Goal: Check status: Check status

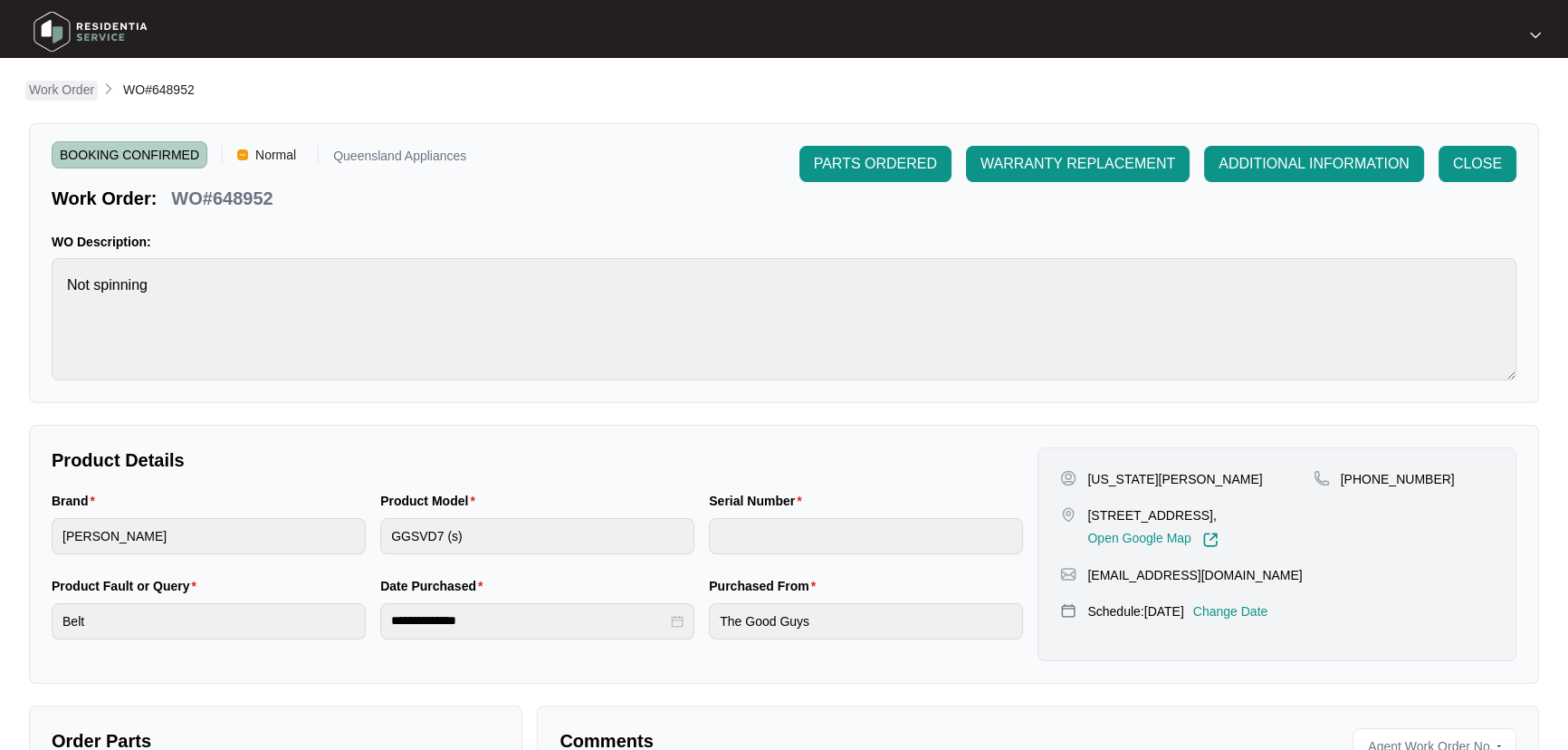
click at [68, 90] on p "Work Order" at bounding box center [61, 89] width 65 height 18
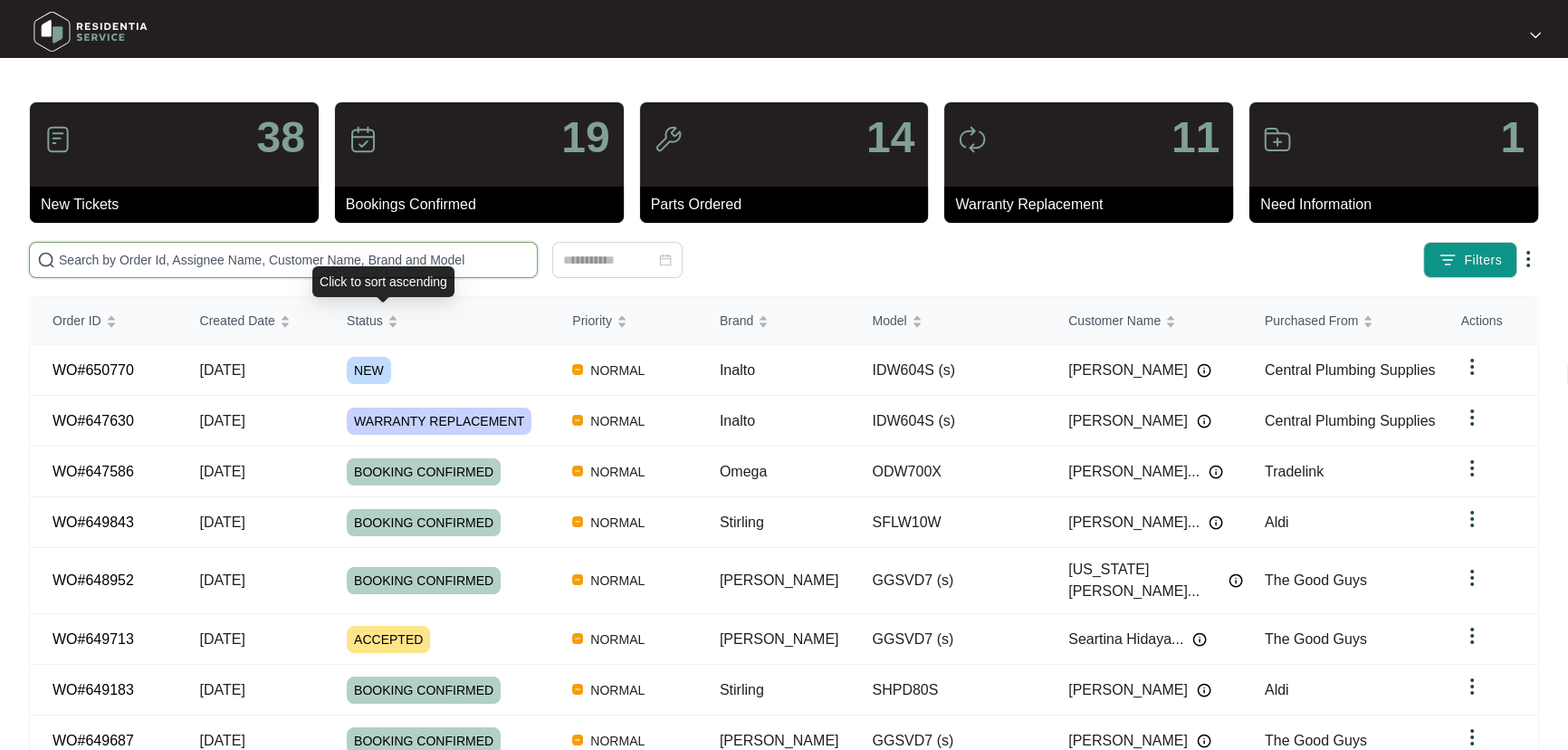
click at [441, 257] on input "text" at bounding box center [294, 260] width 471 height 20
paste input "649145"
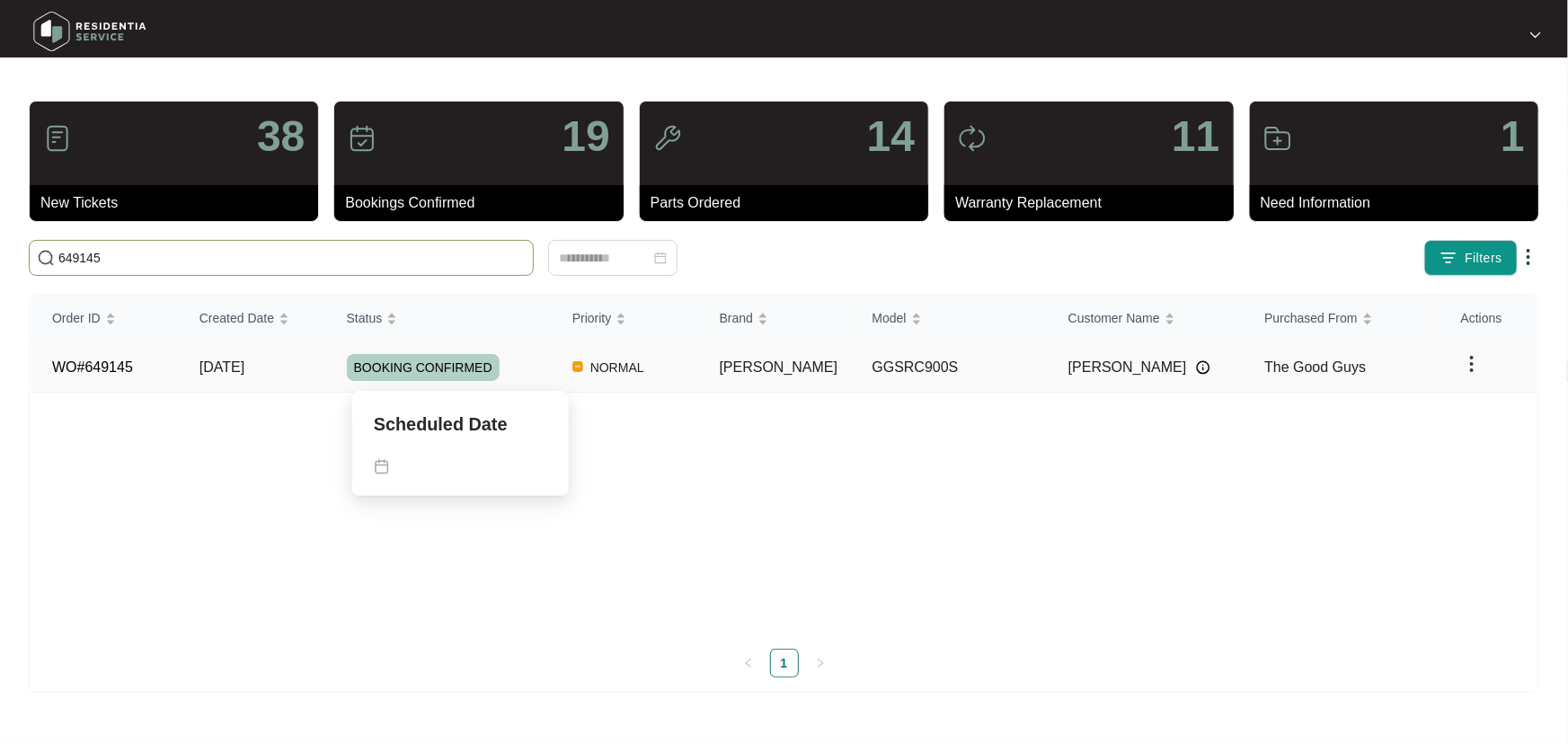
type input "649145"
click at [547, 373] on div "BOOKING CONFIRMED" at bounding box center [449, 367] width 204 height 27
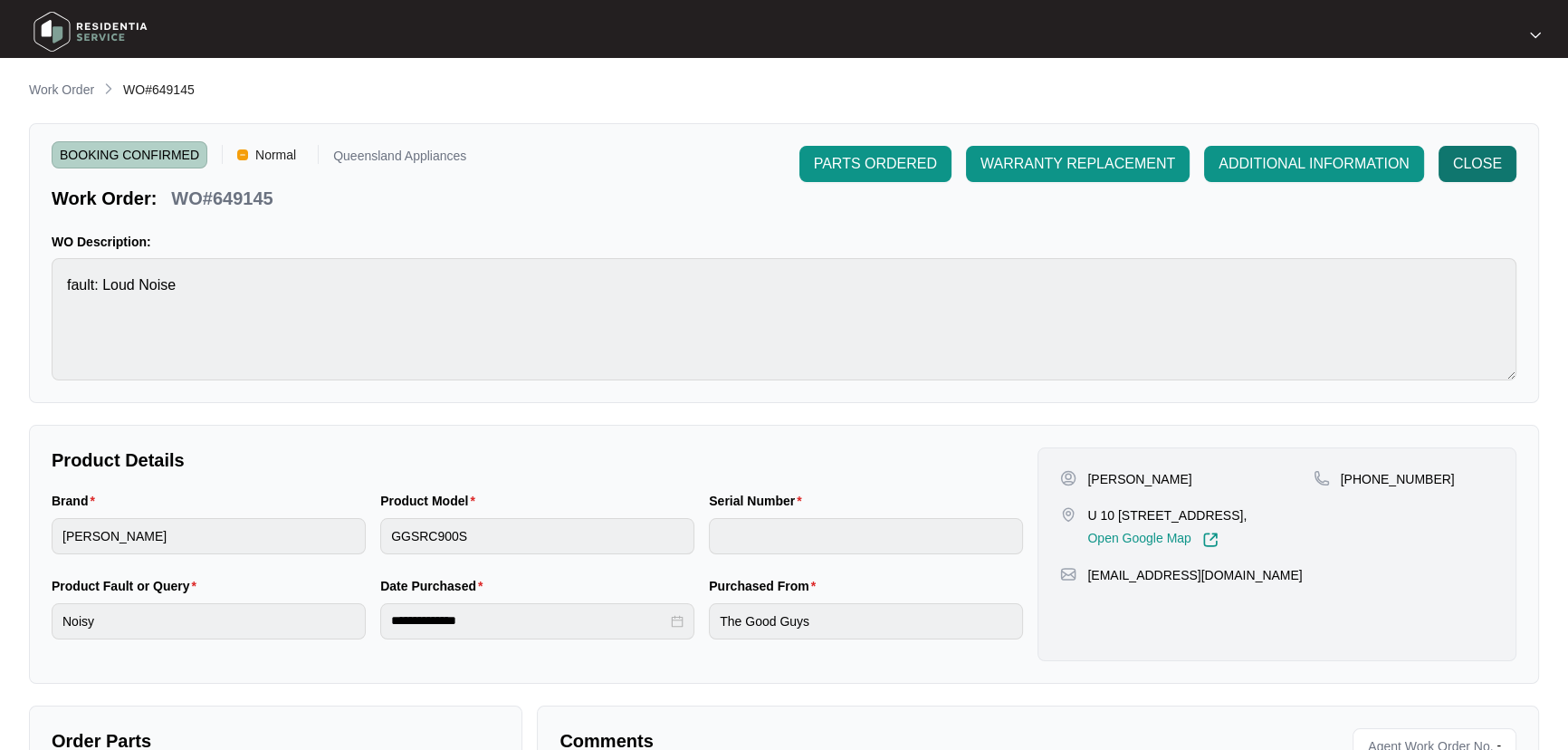
click at [1479, 153] on span "CLOSE" at bounding box center [1477, 163] width 49 height 21
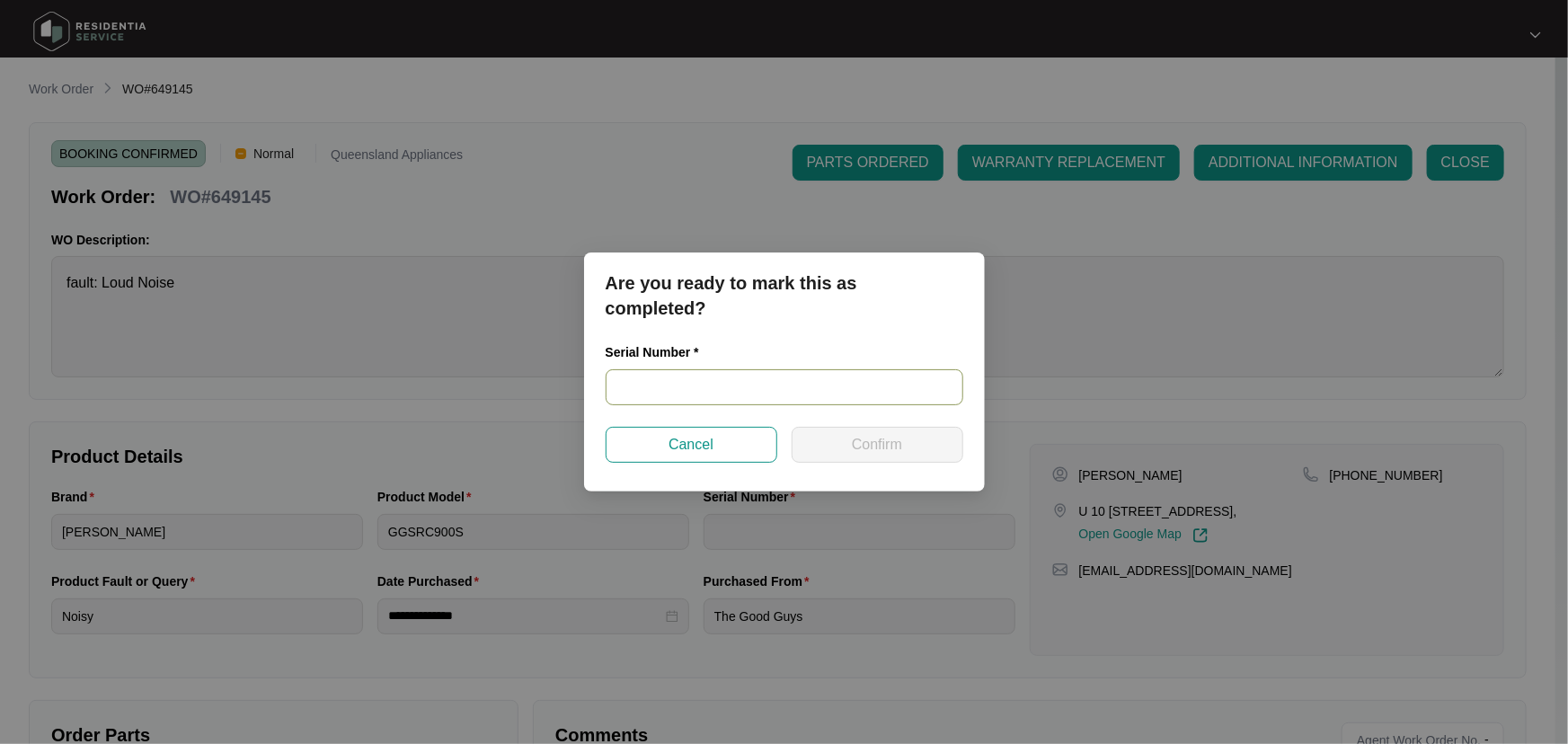
click at [686, 388] on input "text" at bounding box center [784, 387] width 357 height 36
paste input "BB9240400399"
type input "BB9240400399"
click at [876, 451] on span "Confirm" at bounding box center [877, 444] width 51 height 21
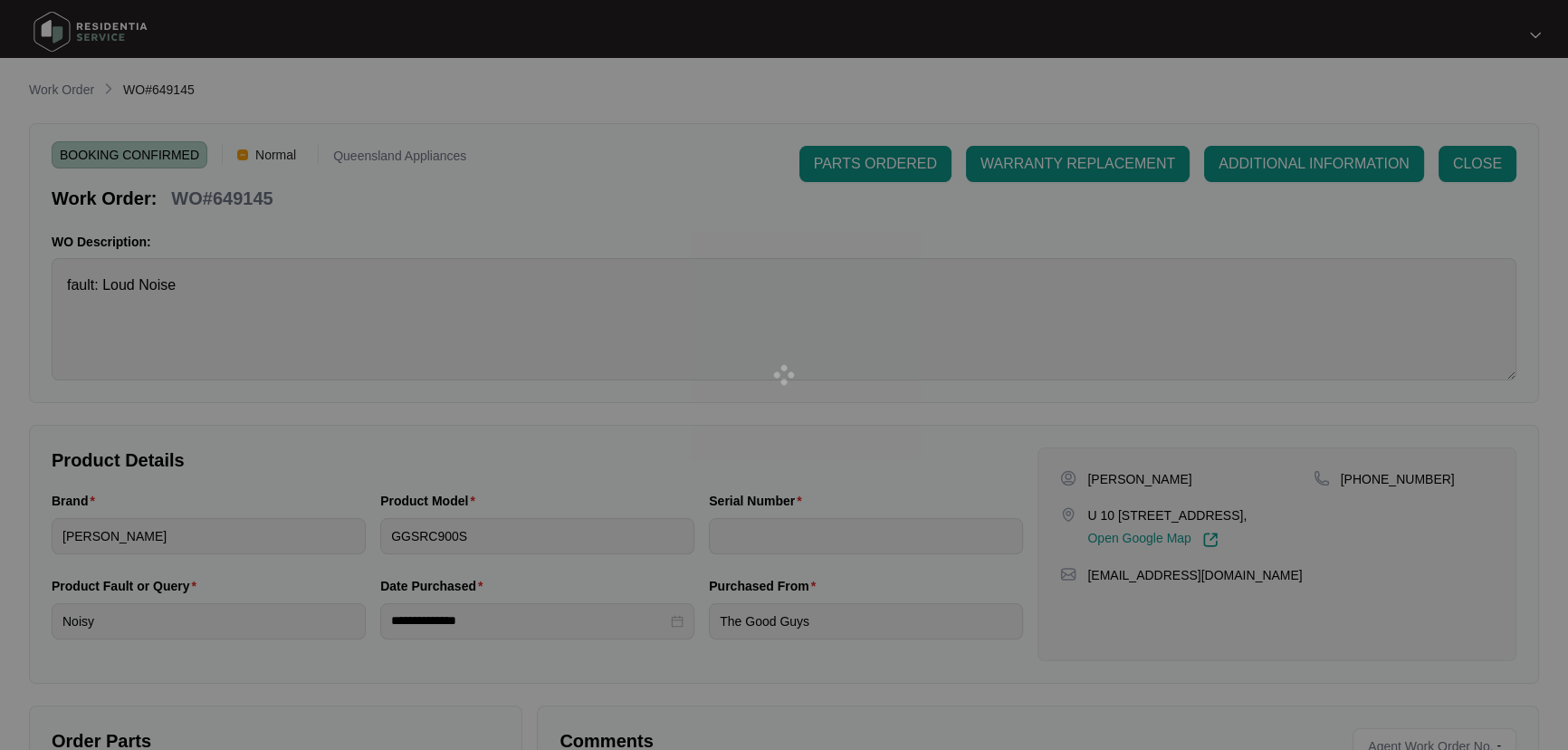
type input "BB9240400399"
